Goal: Task Accomplishment & Management: Manage account settings

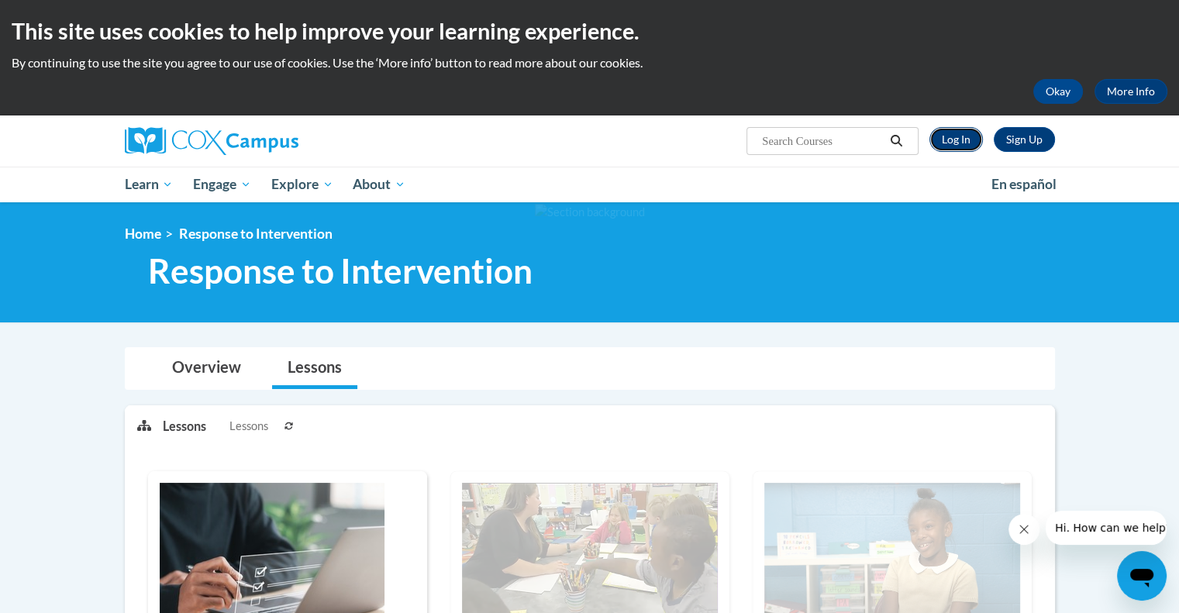
click at [954, 138] on link "Log In" at bounding box center [955, 139] width 53 height 25
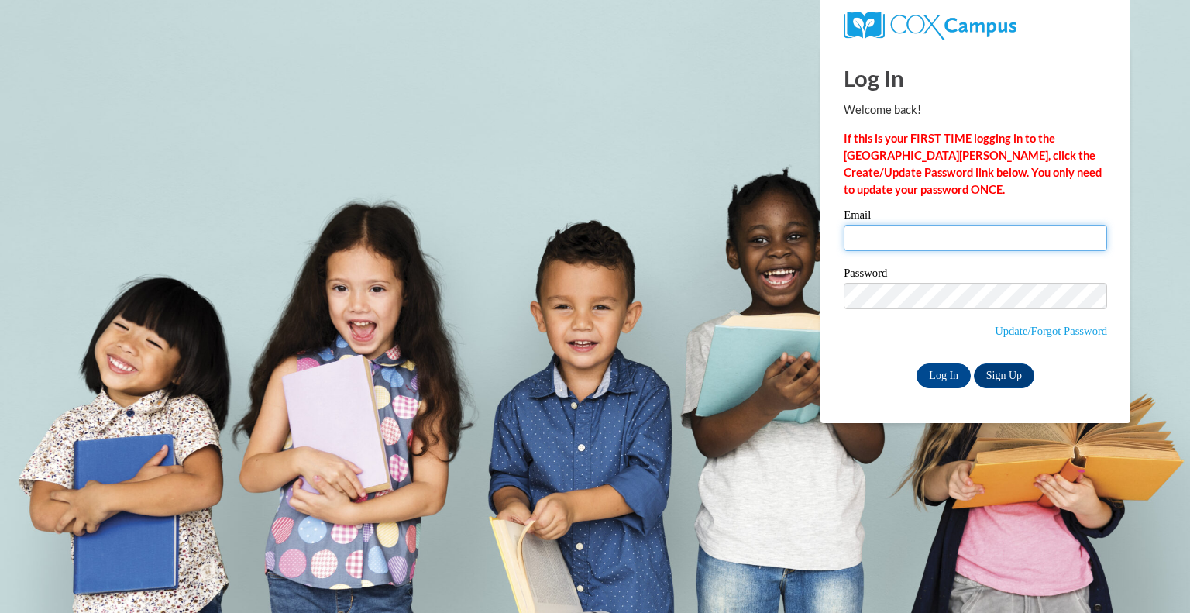
type input "sbecker@teachers.kusd.edu"
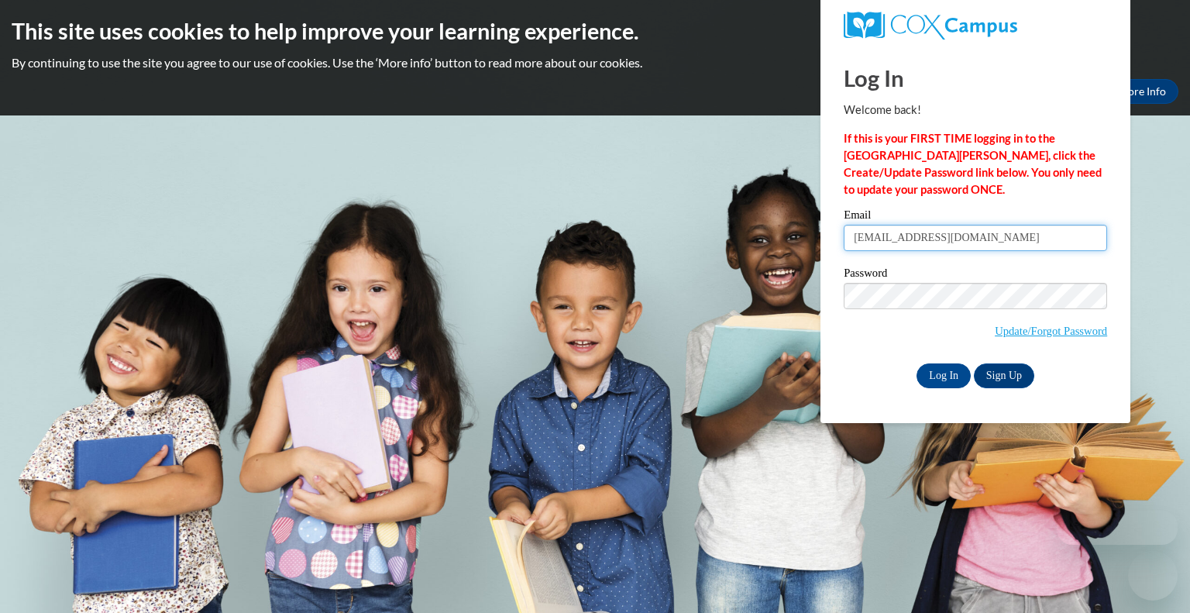
click at [899, 249] on input "sbecker@teachers.kusd.edu" at bounding box center [975, 238] width 263 height 26
click at [873, 349] on div "Password Update/Forgot Password" at bounding box center [975, 312] width 263 height 91
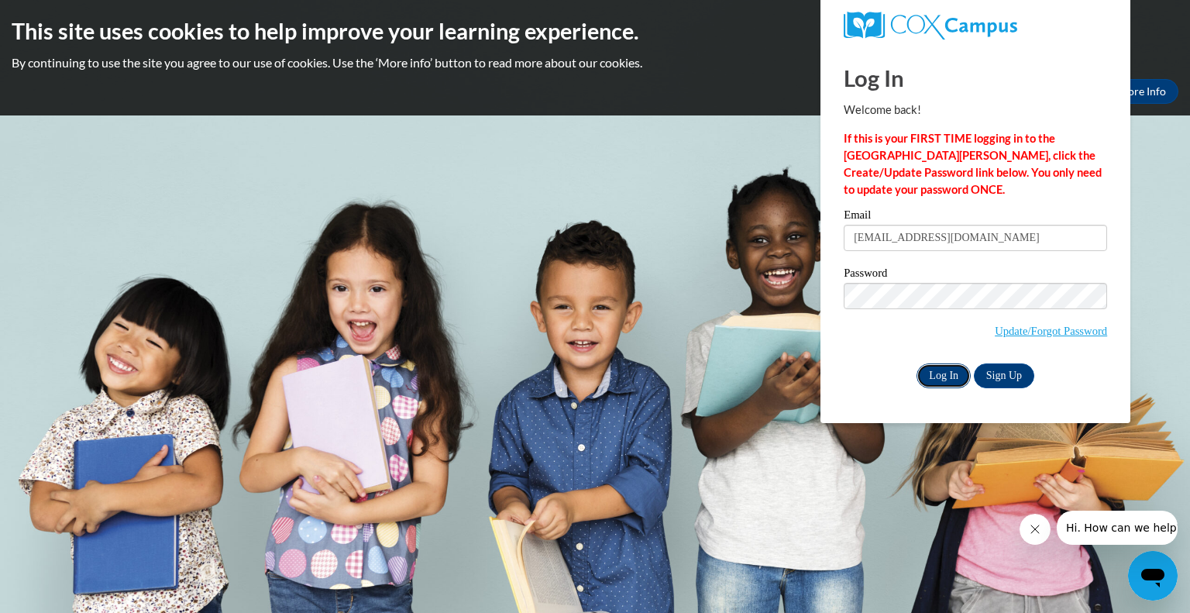
click at [941, 378] on input "Log In" at bounding box center [944, 375] width 54 height 25
click at [942, 372] on input "Log In" at bounding box center [944, 375] width 54 height 25
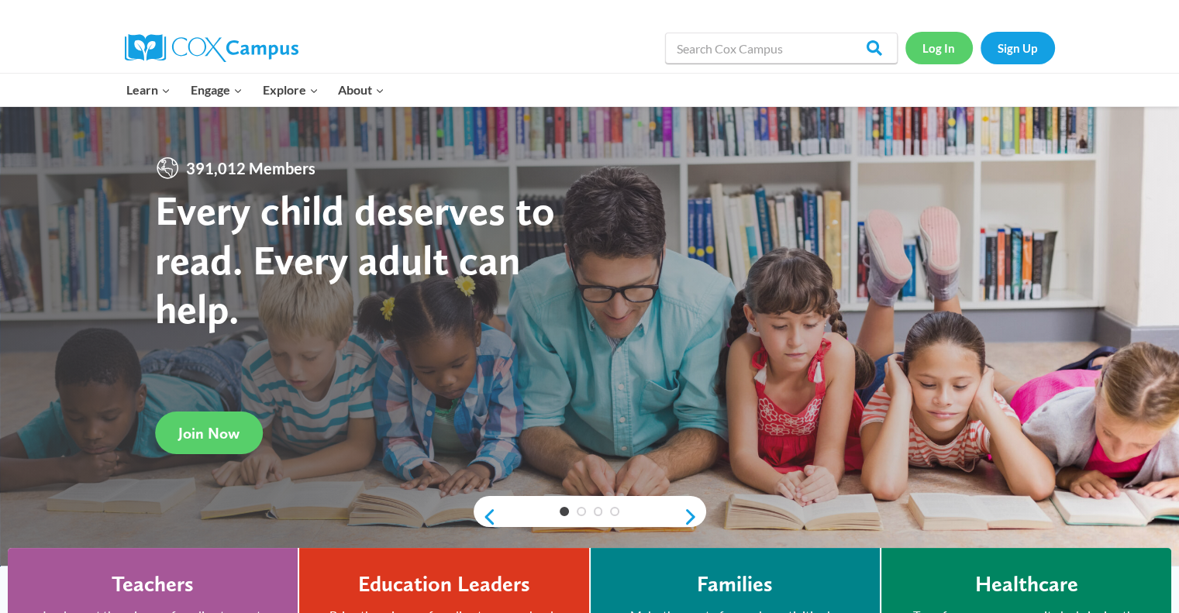
click at [945, 52] on link "Log In" at bounding box center [938, 48] width 67 height 32
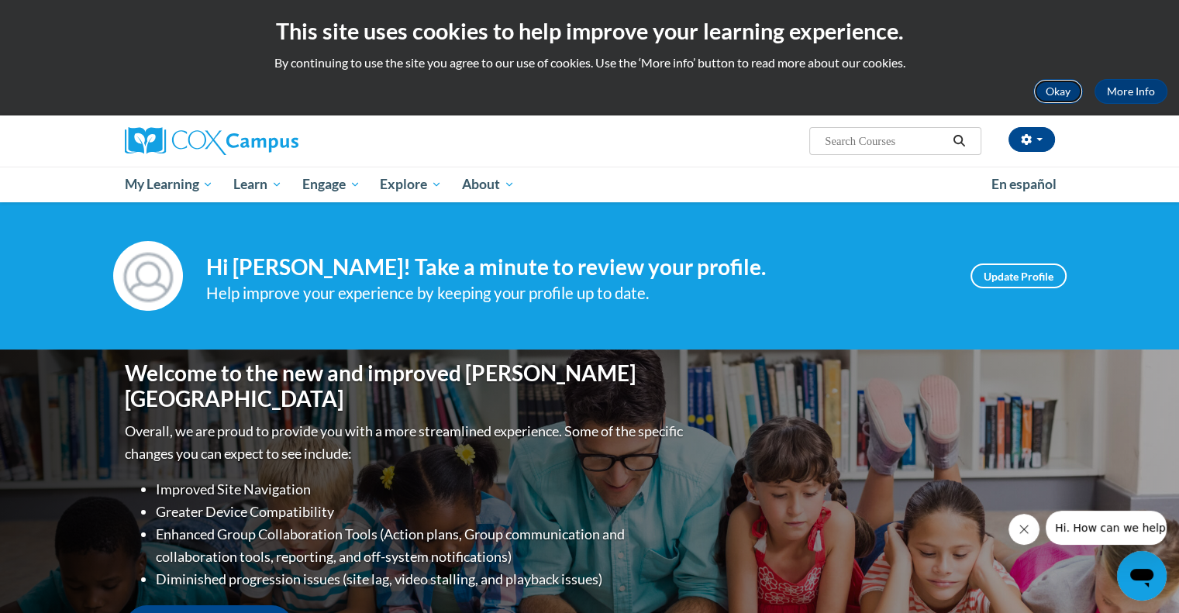
click at [1053, 88] on button "Okay" at bounding box center [1058, 91] width 50 height 25
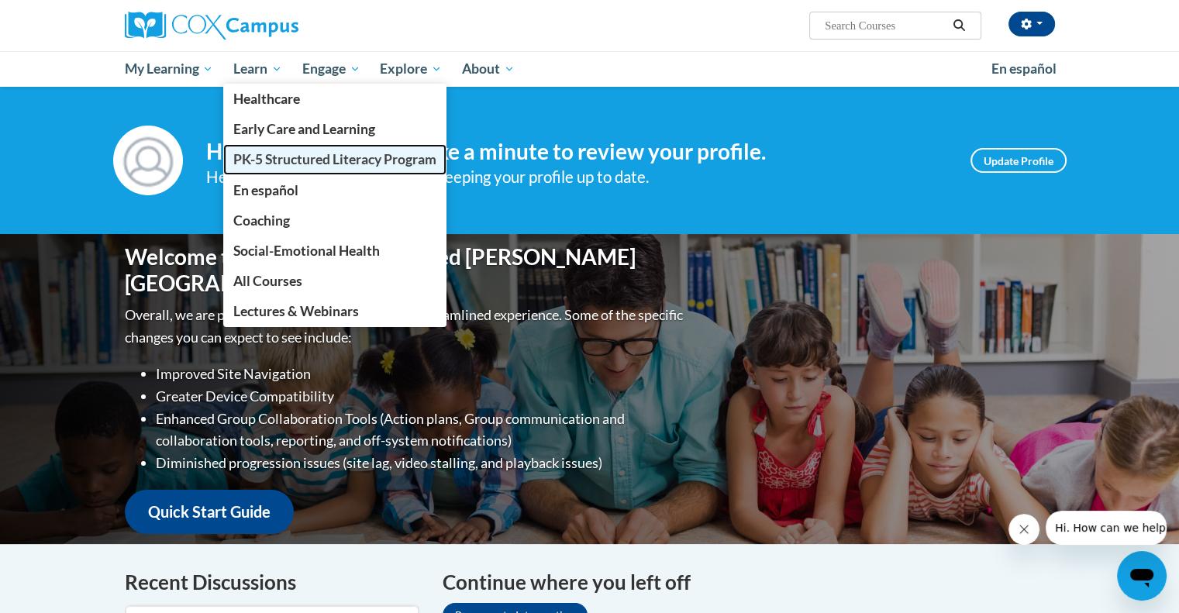
click at [290, 159] on span "PK-5 Structured Literacy Program" at bounding box center [334, 159] width 203 height 16
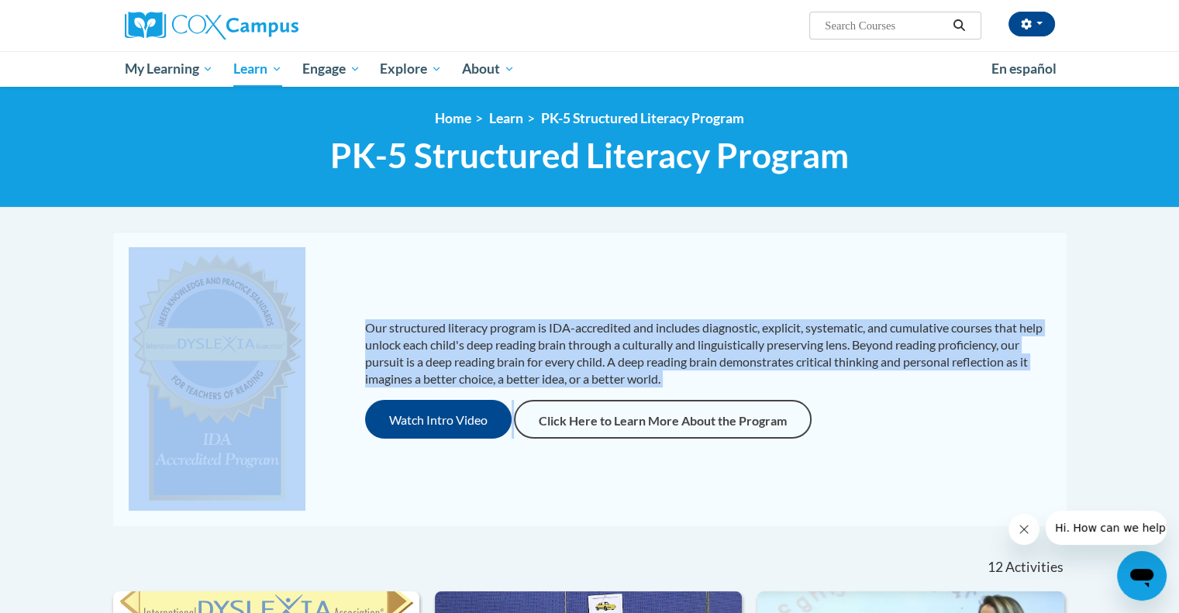
drag, startPoint x: 727, startPoint y: 453, endPoint x: 276, endPoint y: 456, distance: 451.0
click at [276, 456] on div "Our structured literacy program is IDA-accredited and includes diagnostic, expl…" at bounding box center [589, 378] width 945 height 263
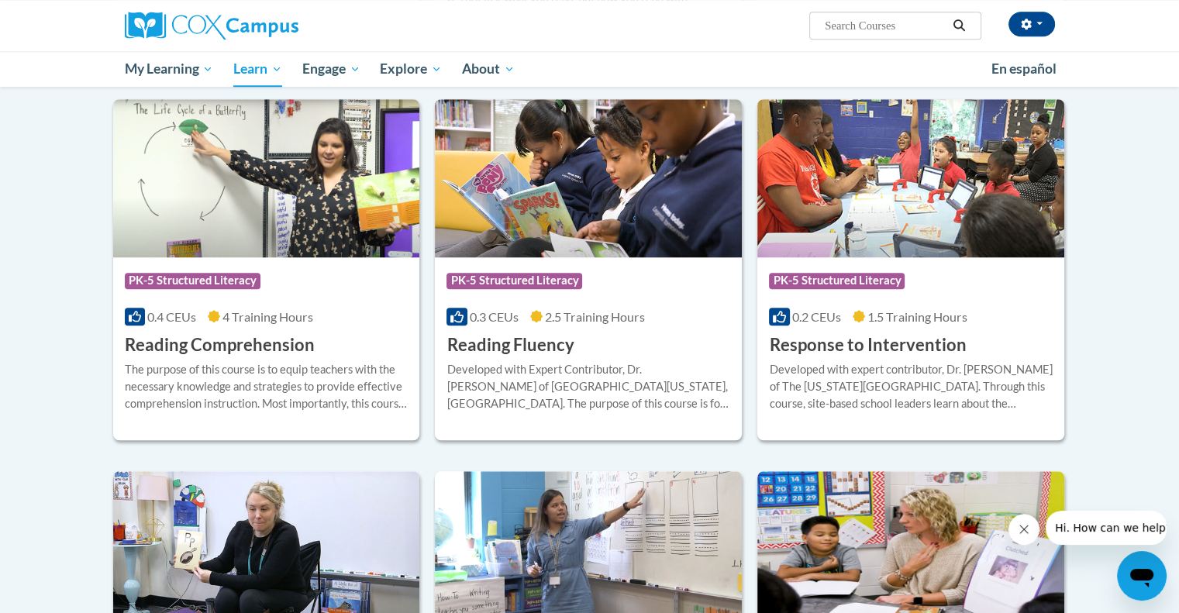
scroll to position [1291, 0]
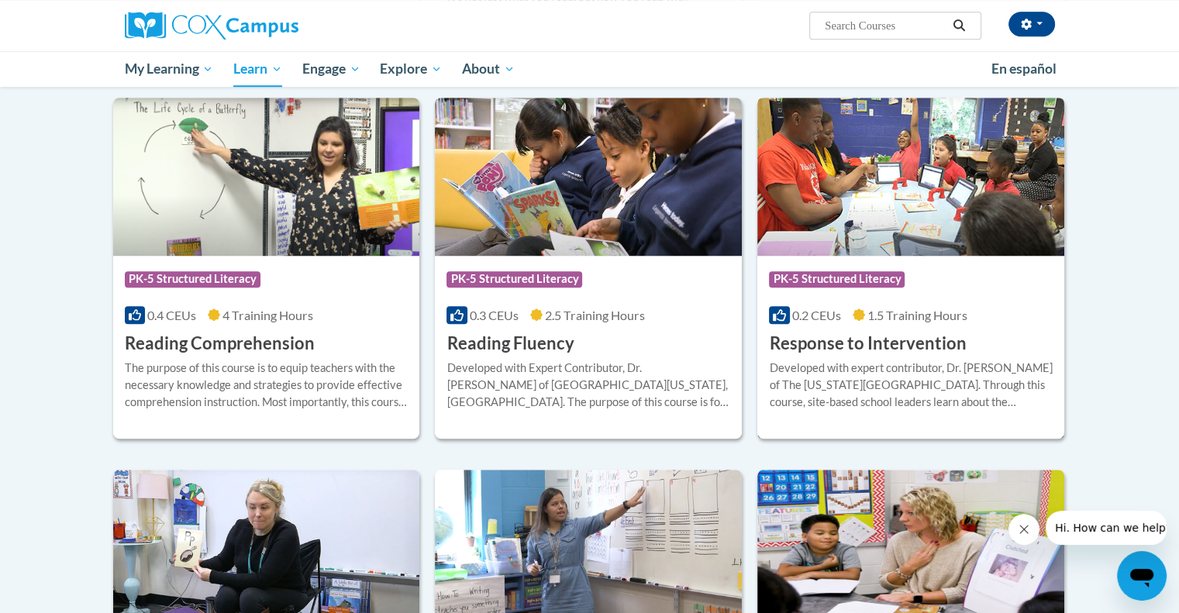
click at [874, 200] on img at bounding box center [910, 177] width 307 height 158
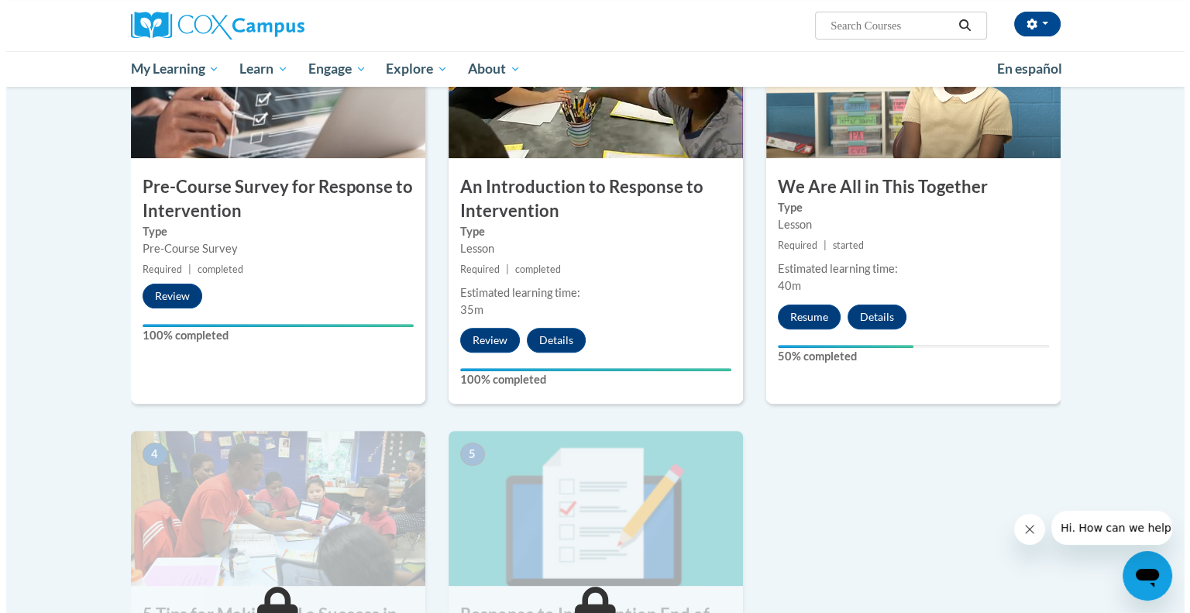
scroll to position [386, 0]
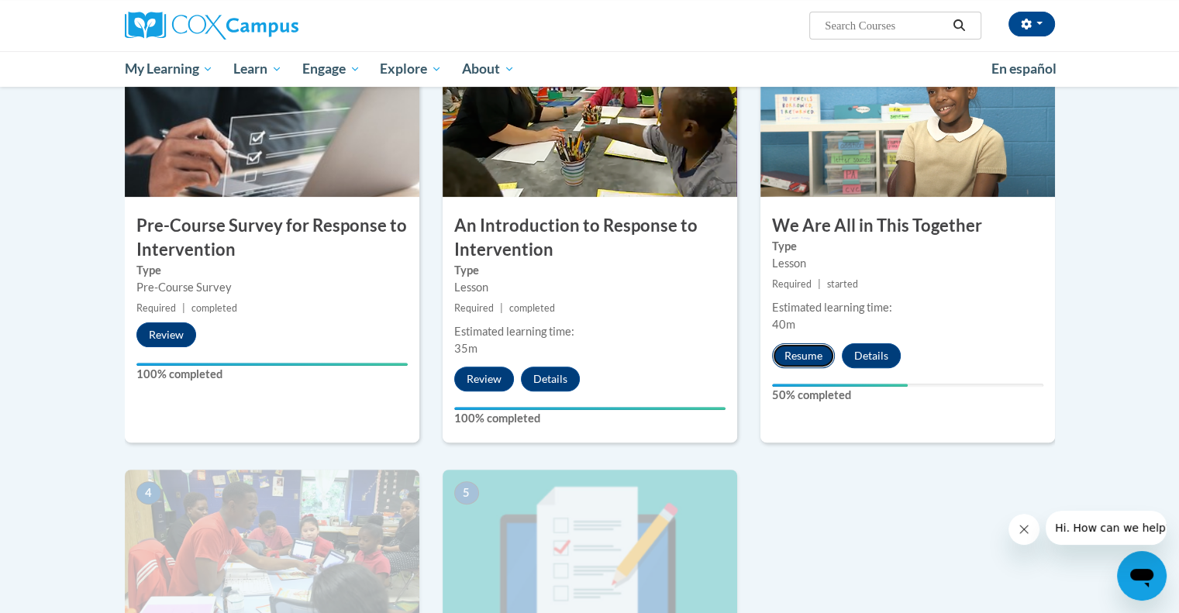
click at [800, 356] on button "Resume" at bounding box center [803, 355] width 63 height 25
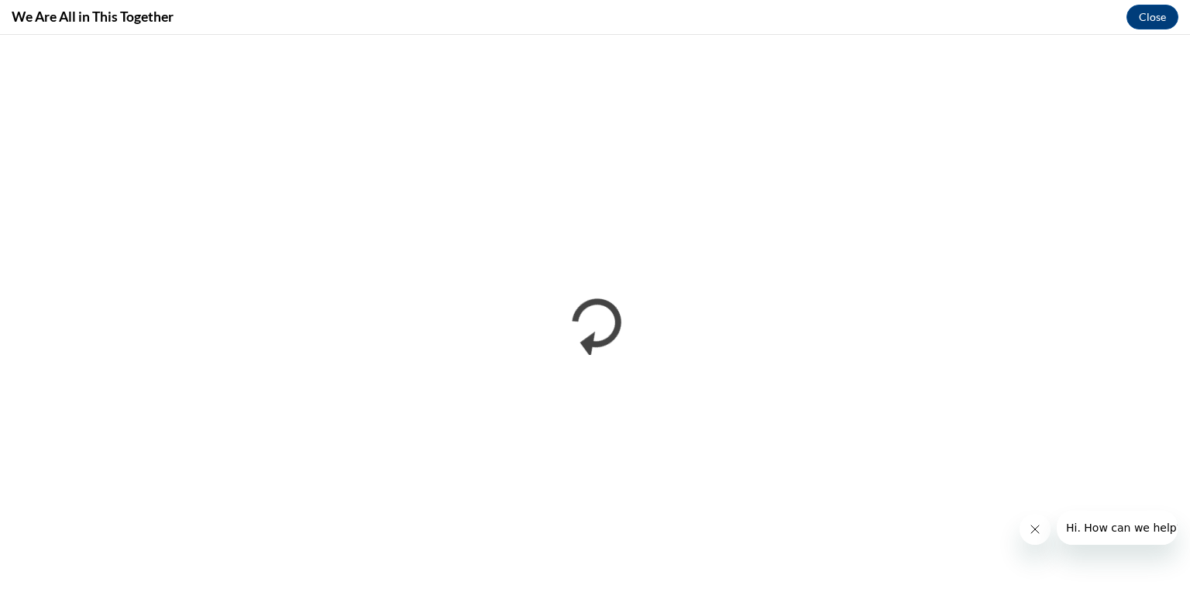
scroll to position [0, 0]
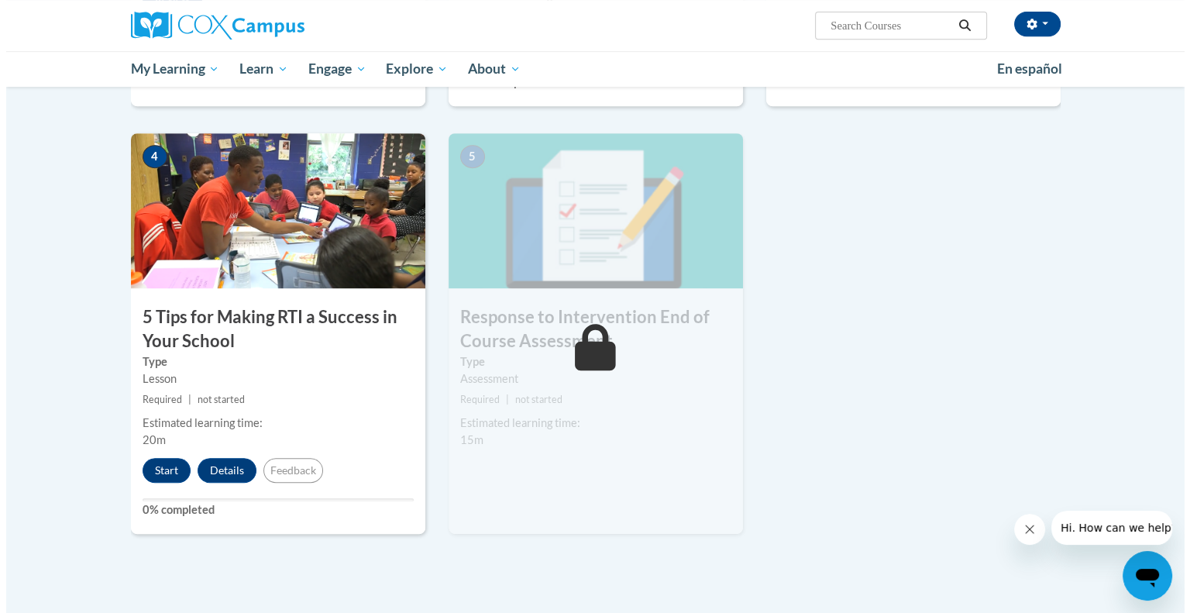
scroll to position [724, 0]
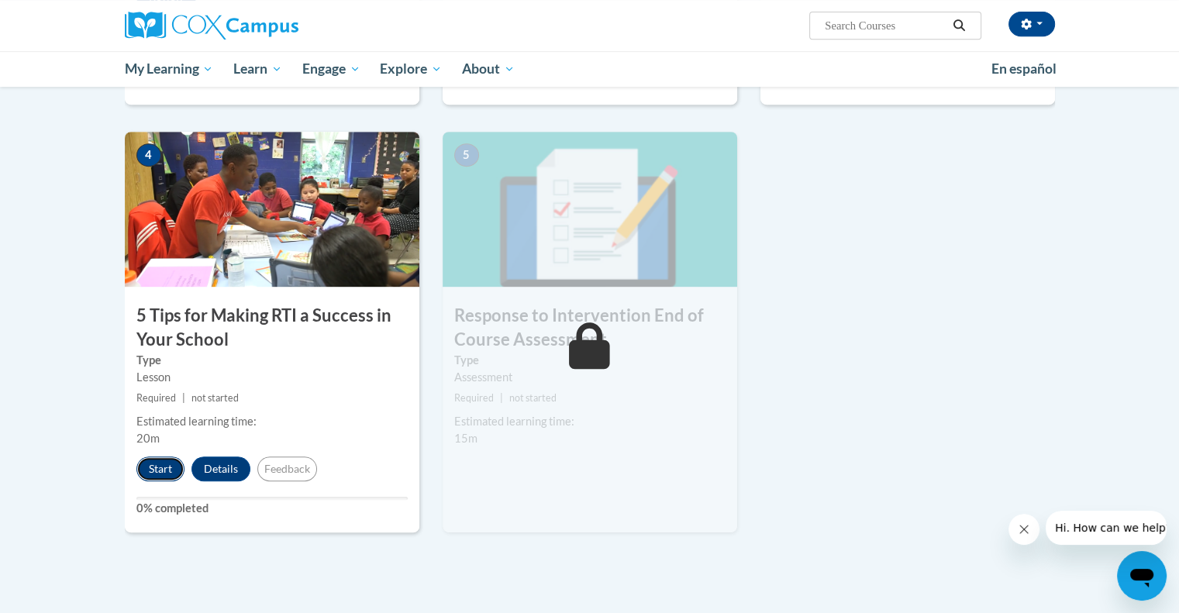
click at [163, 466] on button "Start" at bounding box center [160, 468] width 48 height 25
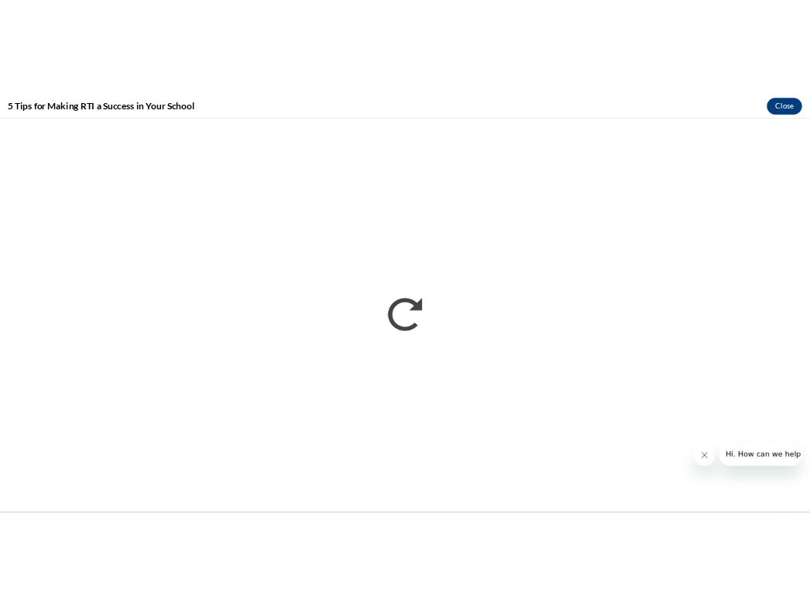
scroll to position [0, 0]
